Goal: Task Accomplishment & Management: Manage account settings

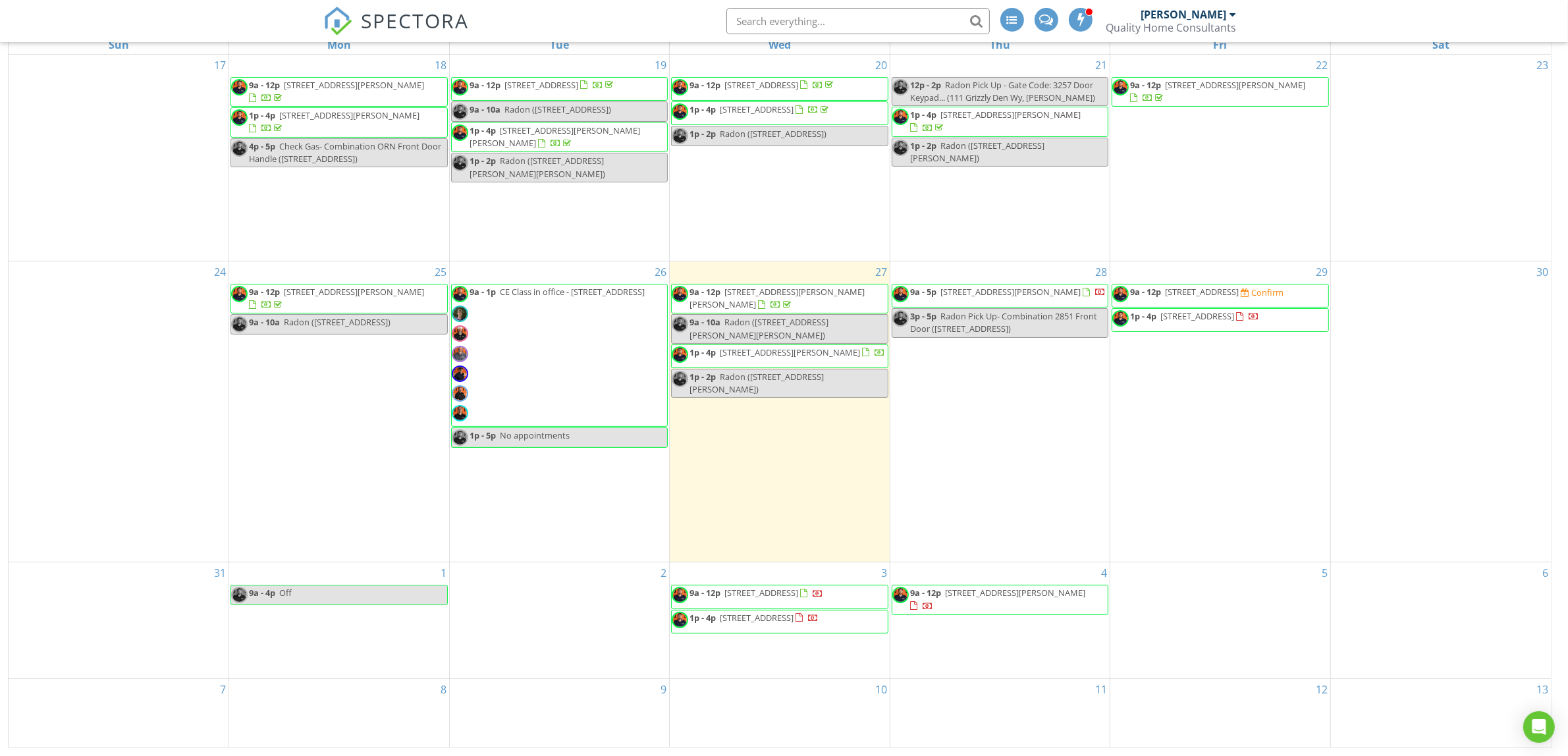
click at [770, 290] on span "[STREET_ADDRESS][PERSON_NAME][PERSON_NAME]" at bounding box center [777, 298] width 175 height 24
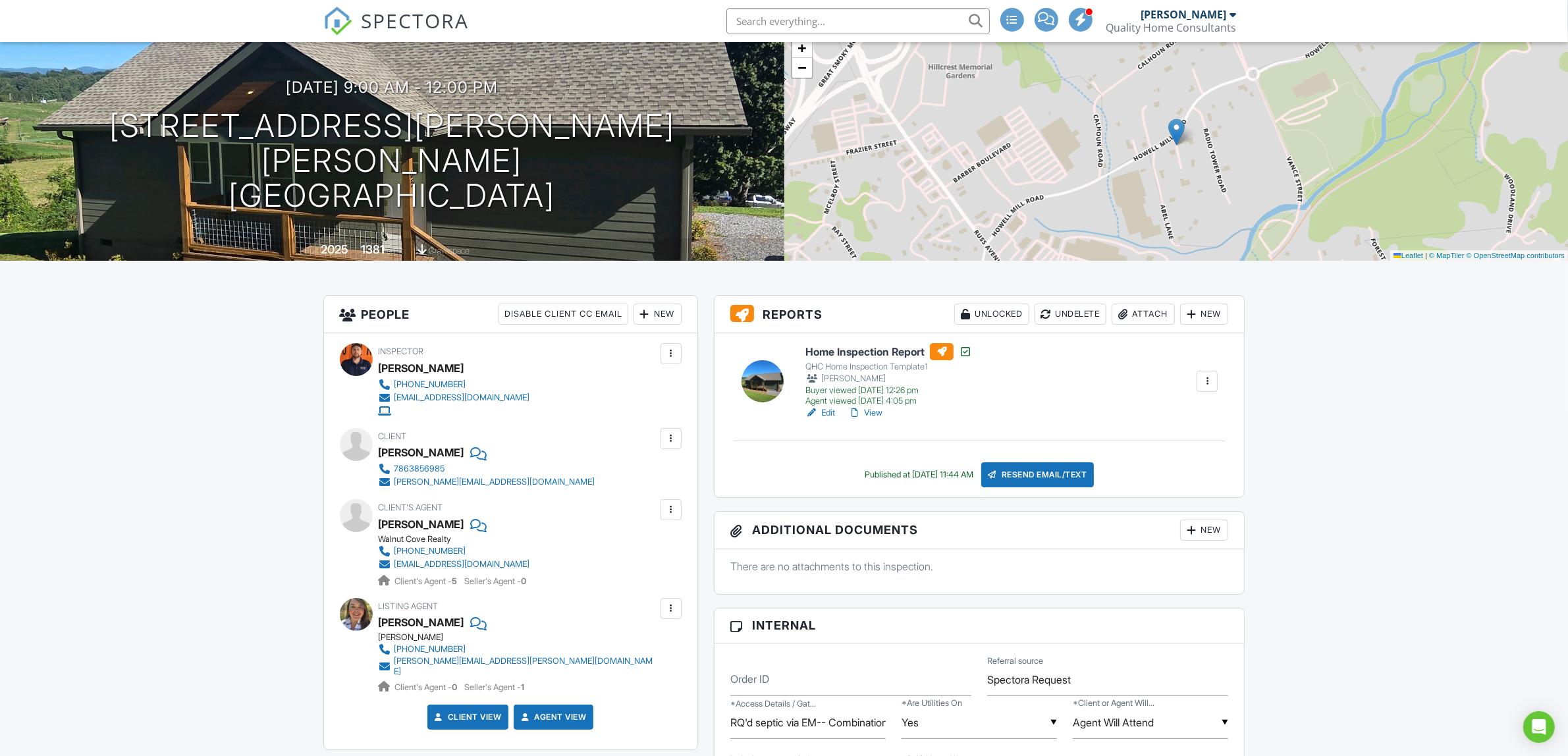
scroll to position [82, 0]
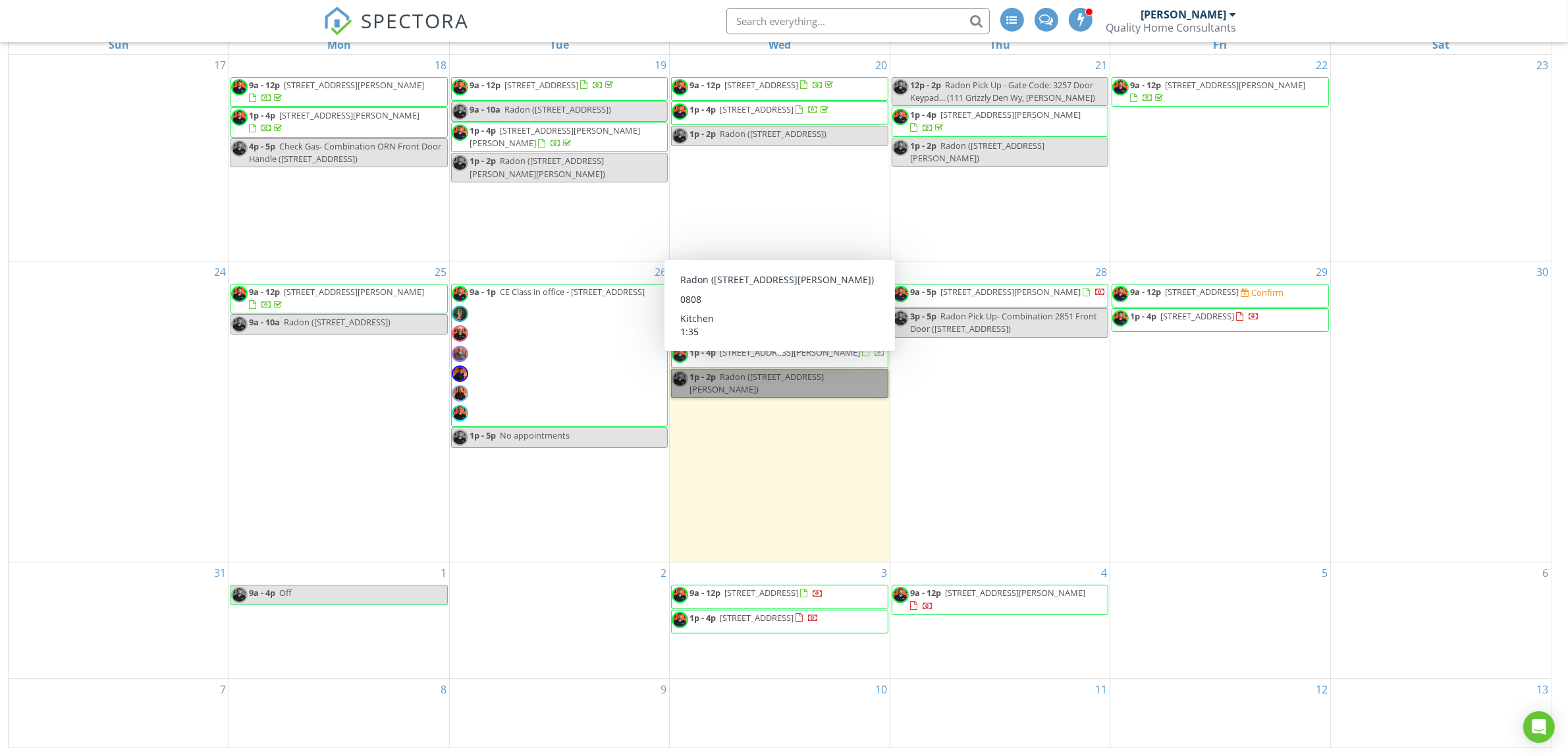
drag, startPoint x: 779, startPoint y: 364, endPoint x: 838, endPoint y: 377, distance: 60.4
